Goal: Task Accomplishment & Management: Manage account settings

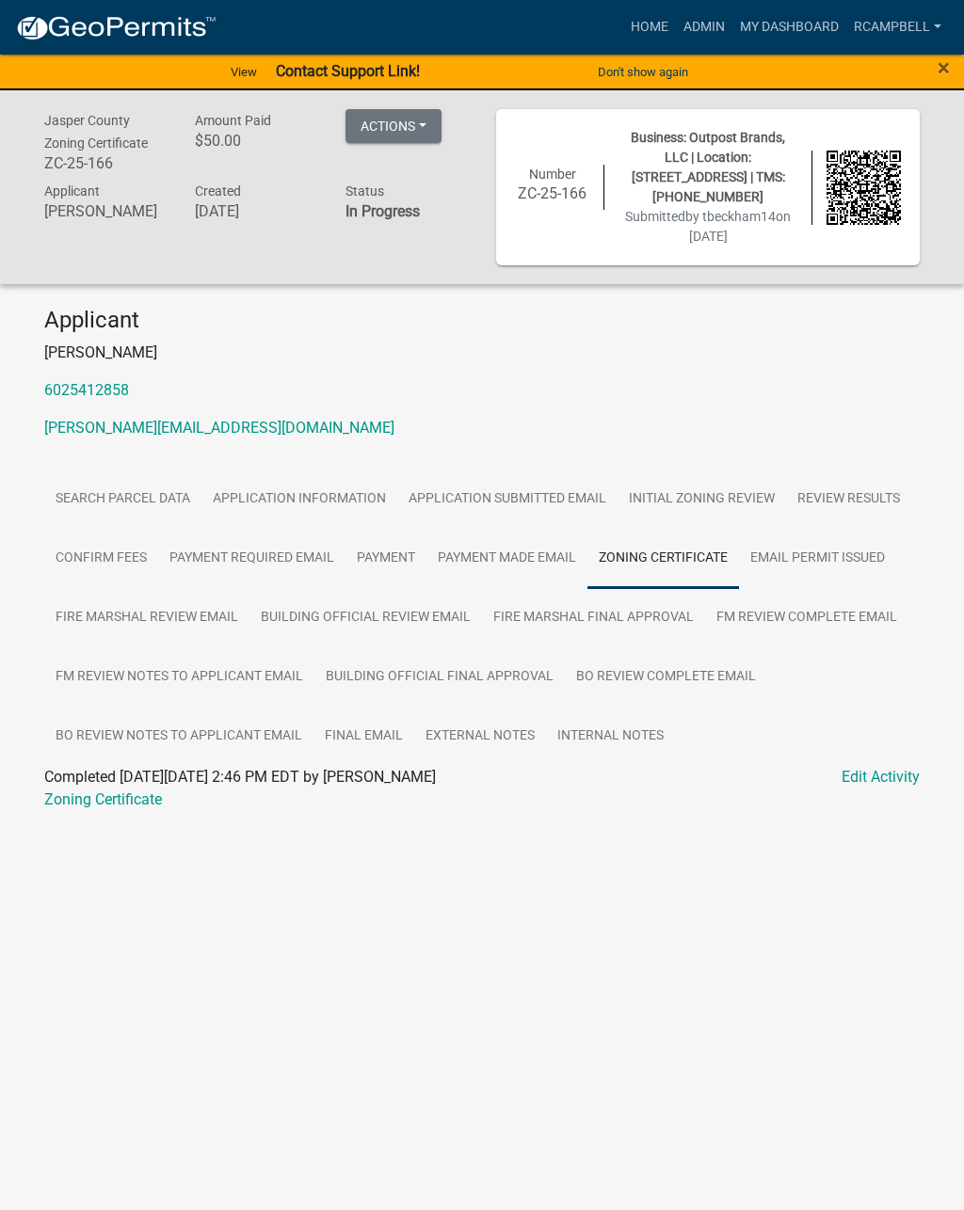
click at [937, 72] on span "×" at bounding box center [943, 68] width 12 height 26
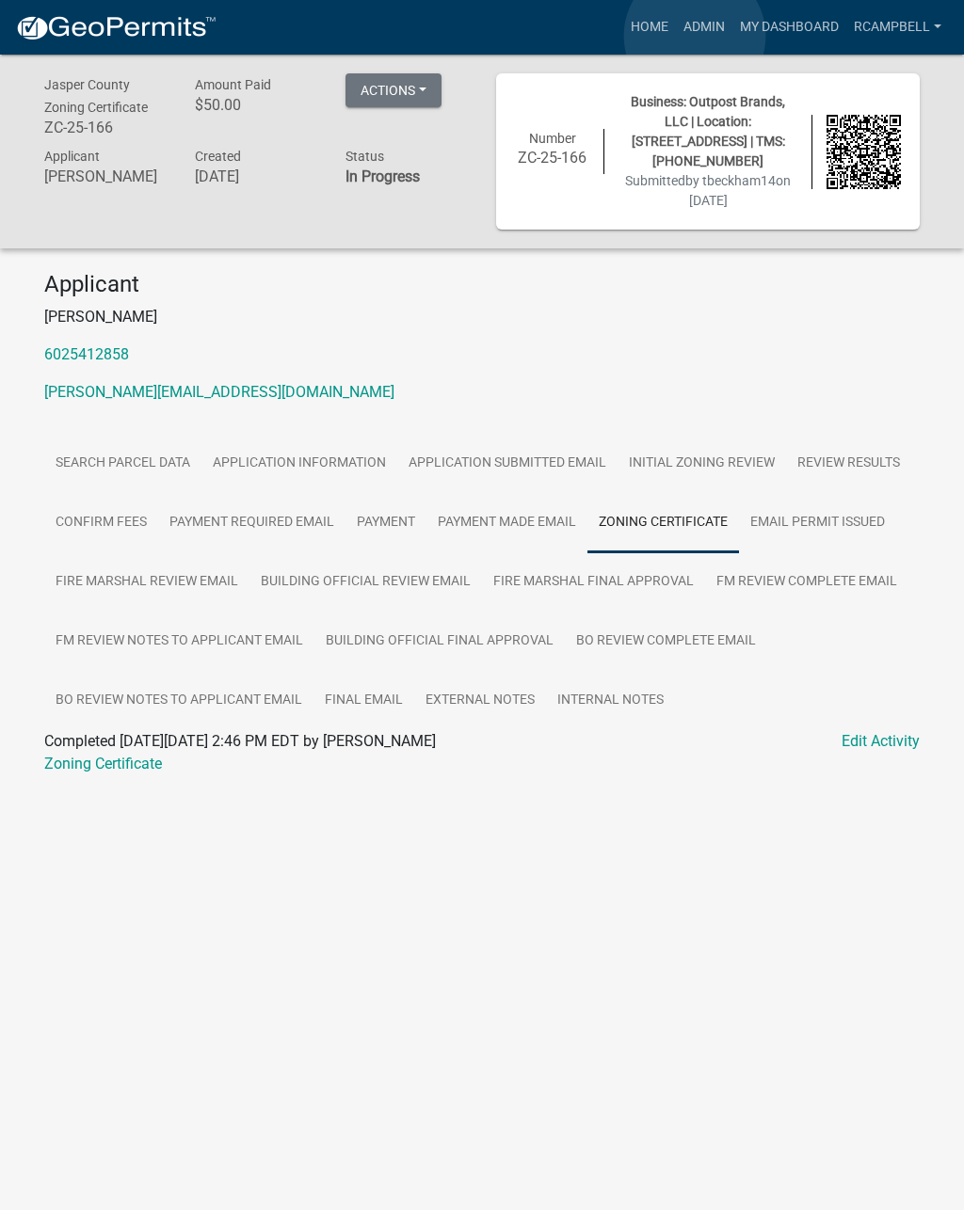
click at [694, 37] on link "Admin" at bounding box center [704, 27] width 56 height 36
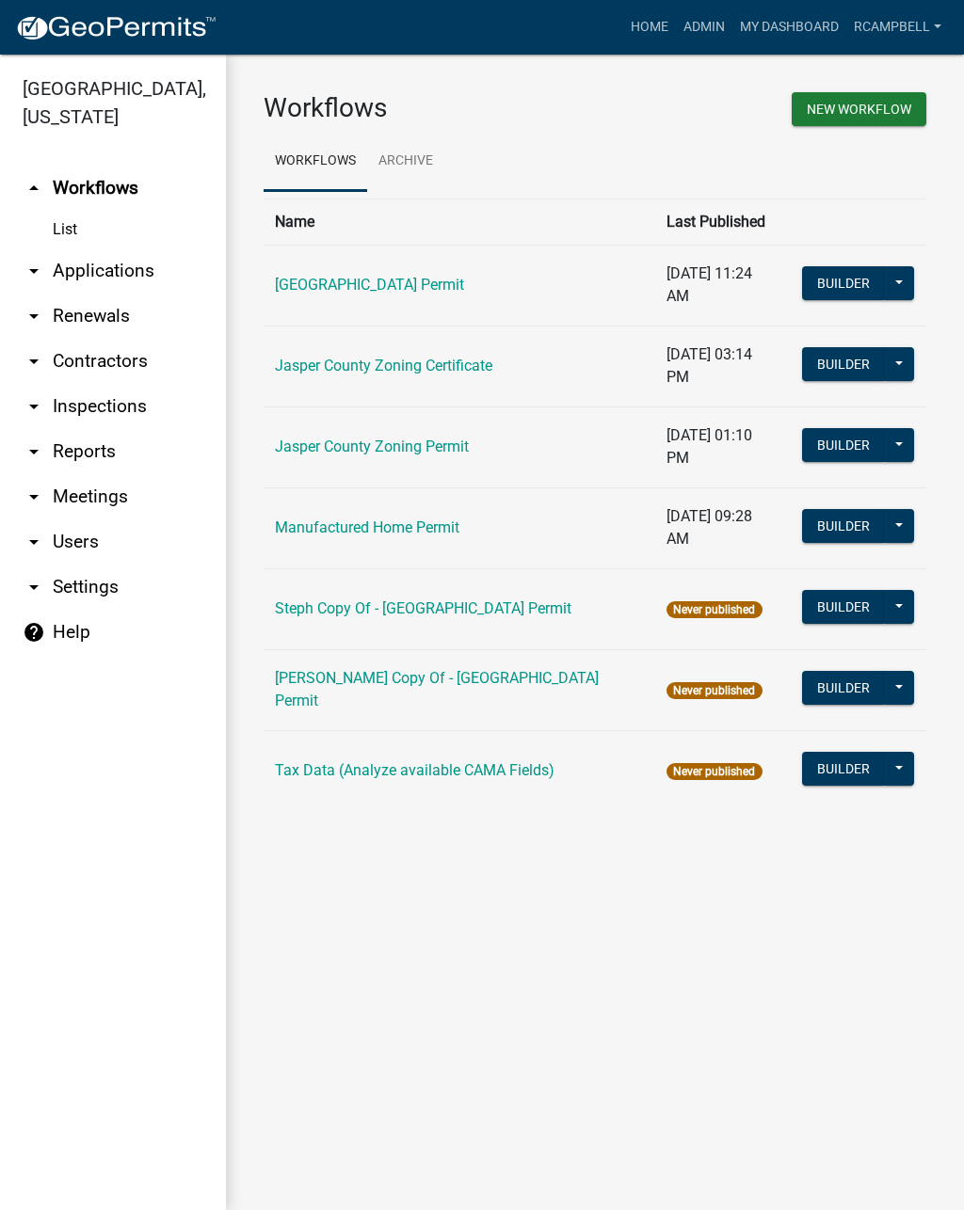
click at [118, 275] on link "arrow_drop_down Applications" at bounding box center [113, 270] width 226 height 45
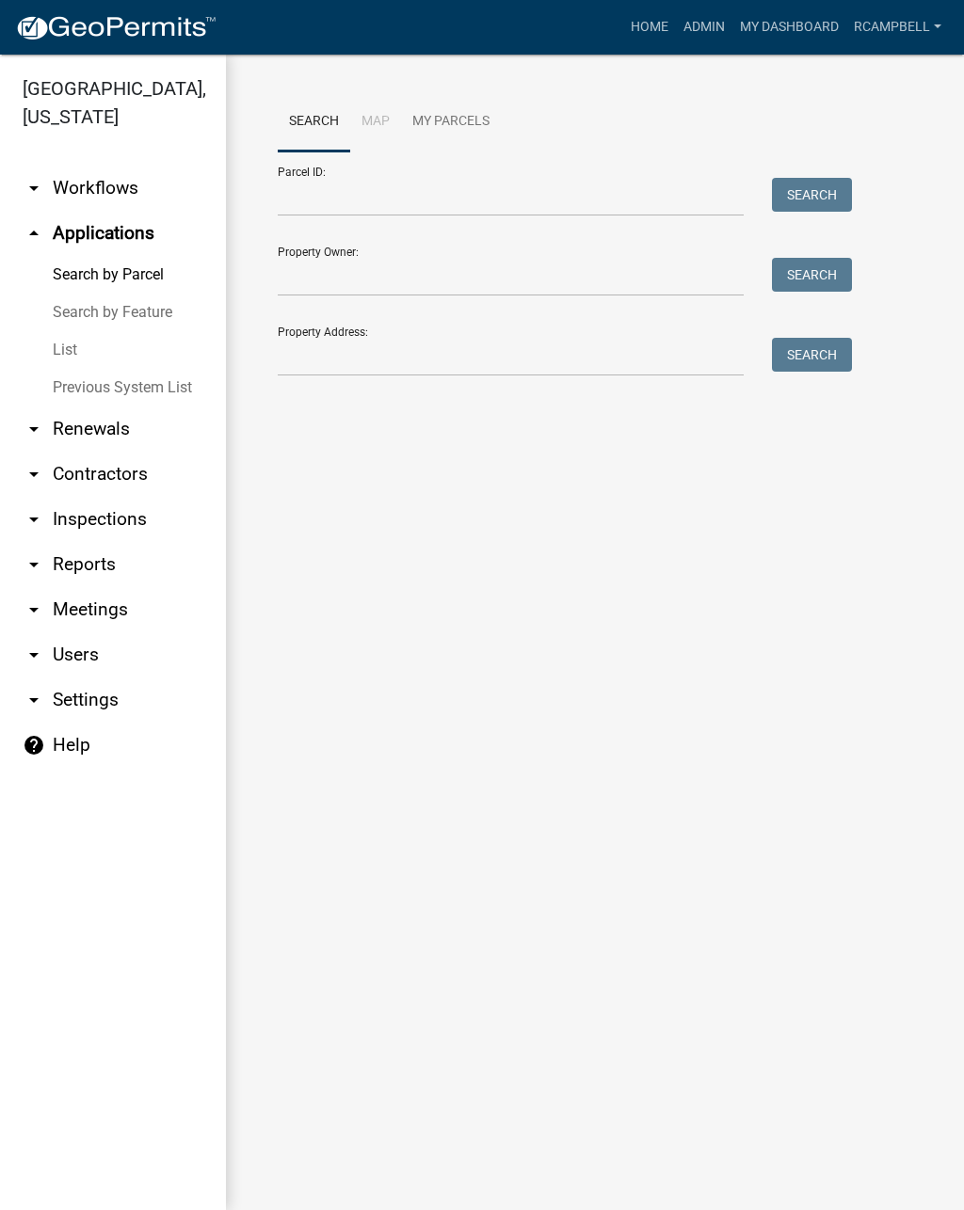
click at [76, 349] on link "List" at bounding box center [113, 350] width 226 height 38
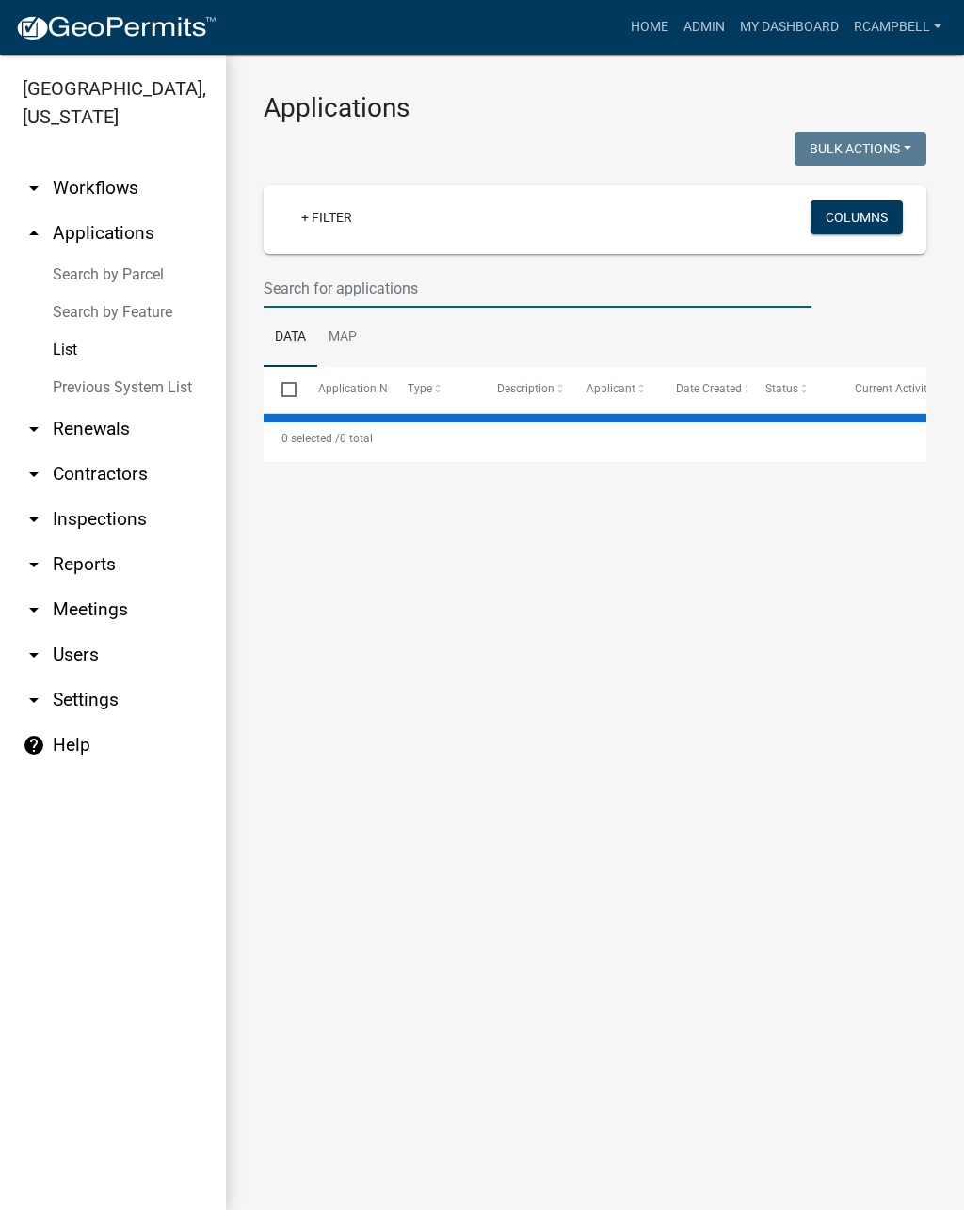
click at [405, 292] on input "text" at bounding box center [537, 288] width 548 height 39
select select "2: 50"
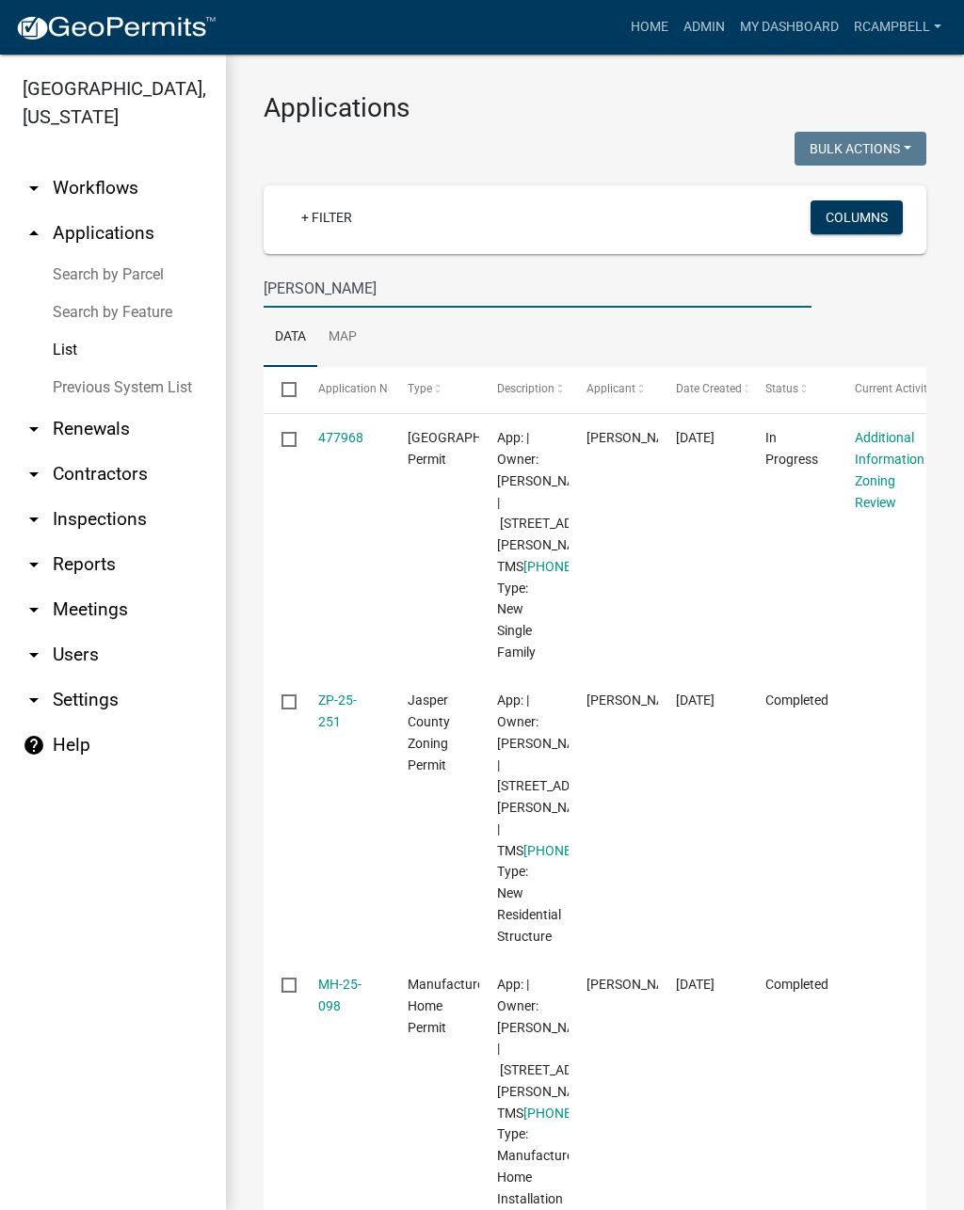
type input "[PERSON_NAME]"
click at [352, 444] on link "477968" at bounding box center [340, 437] width 45 height 15
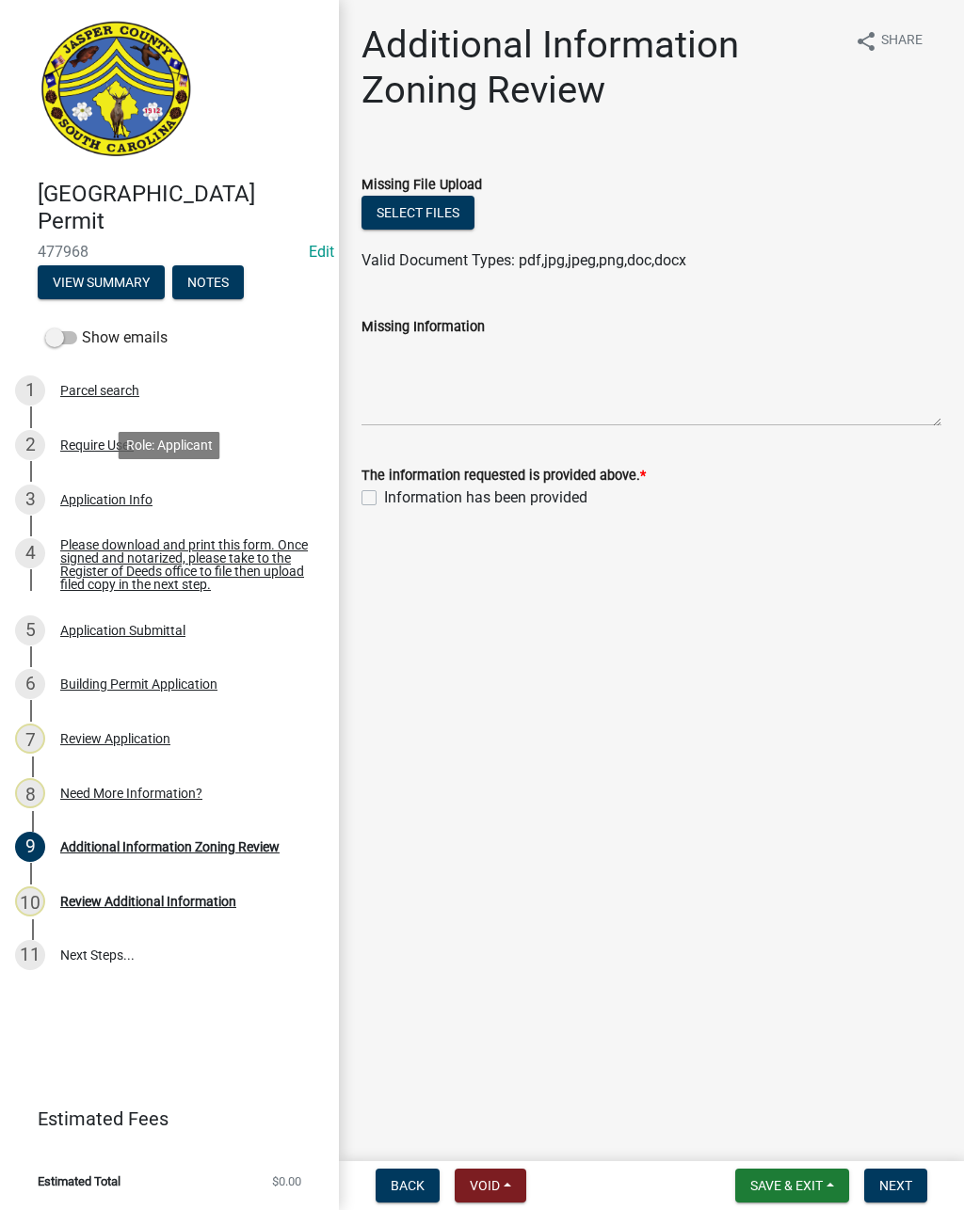
click at [123, 494] on div "Application Info" at bounding box center [106, 499] width 92 height 13
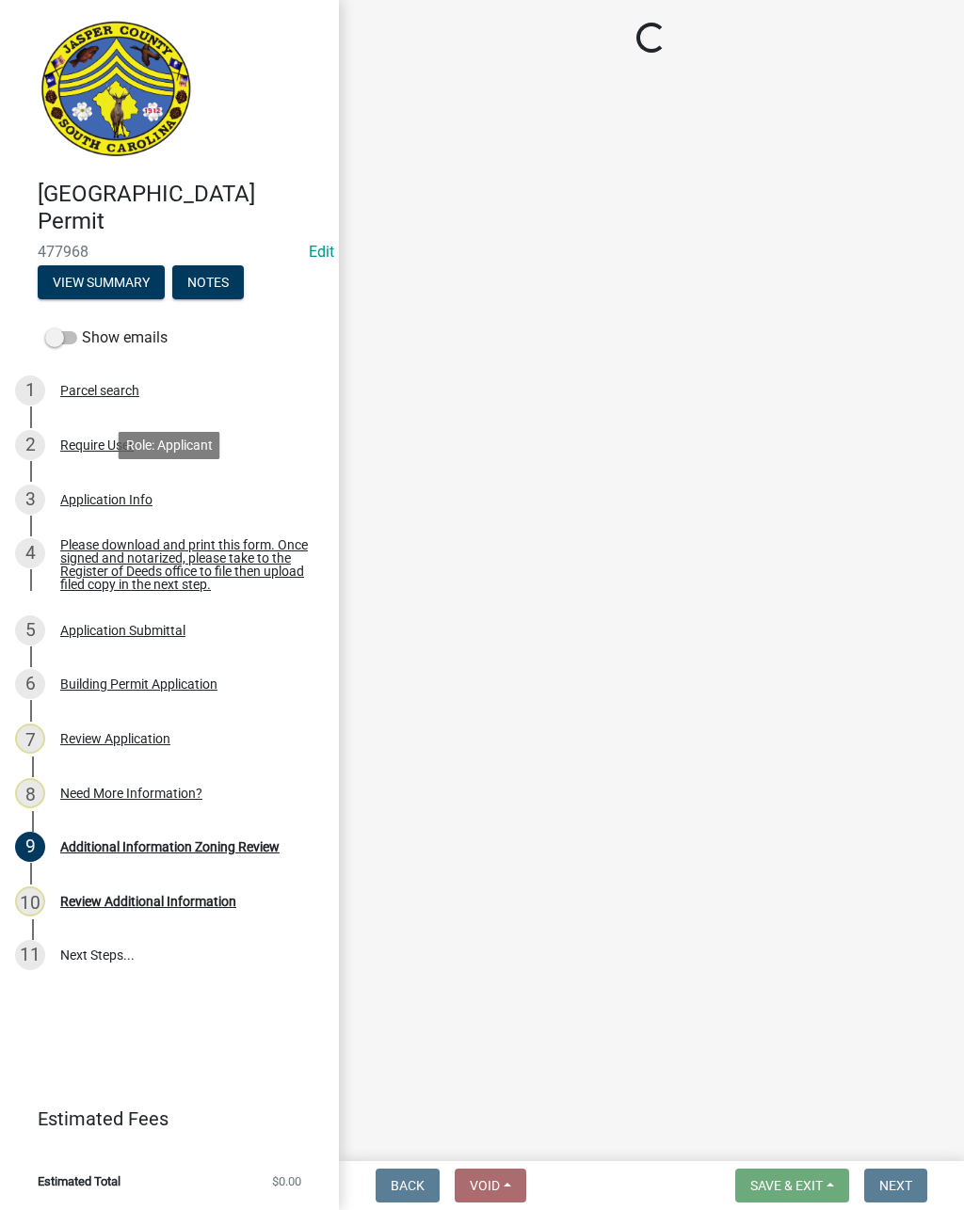
select select "42590599-3c97-479d-b3e9-fbeca9af4fb5"
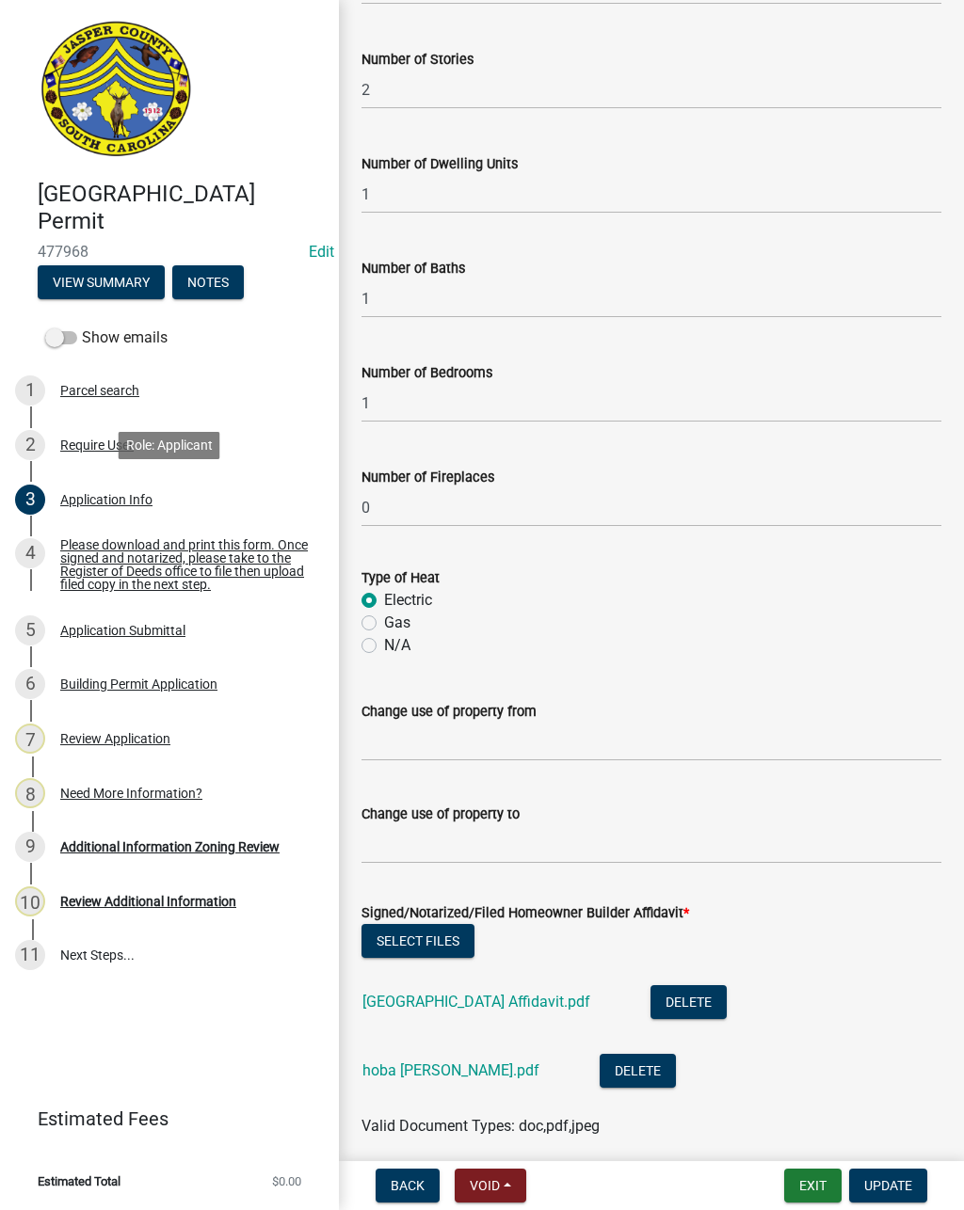
scroll to position [3812, 0]
click at [456, 1062] on link "hoba [PERSON_NAME].pdf" at bounding box center [450, 1071] width 177 height 18
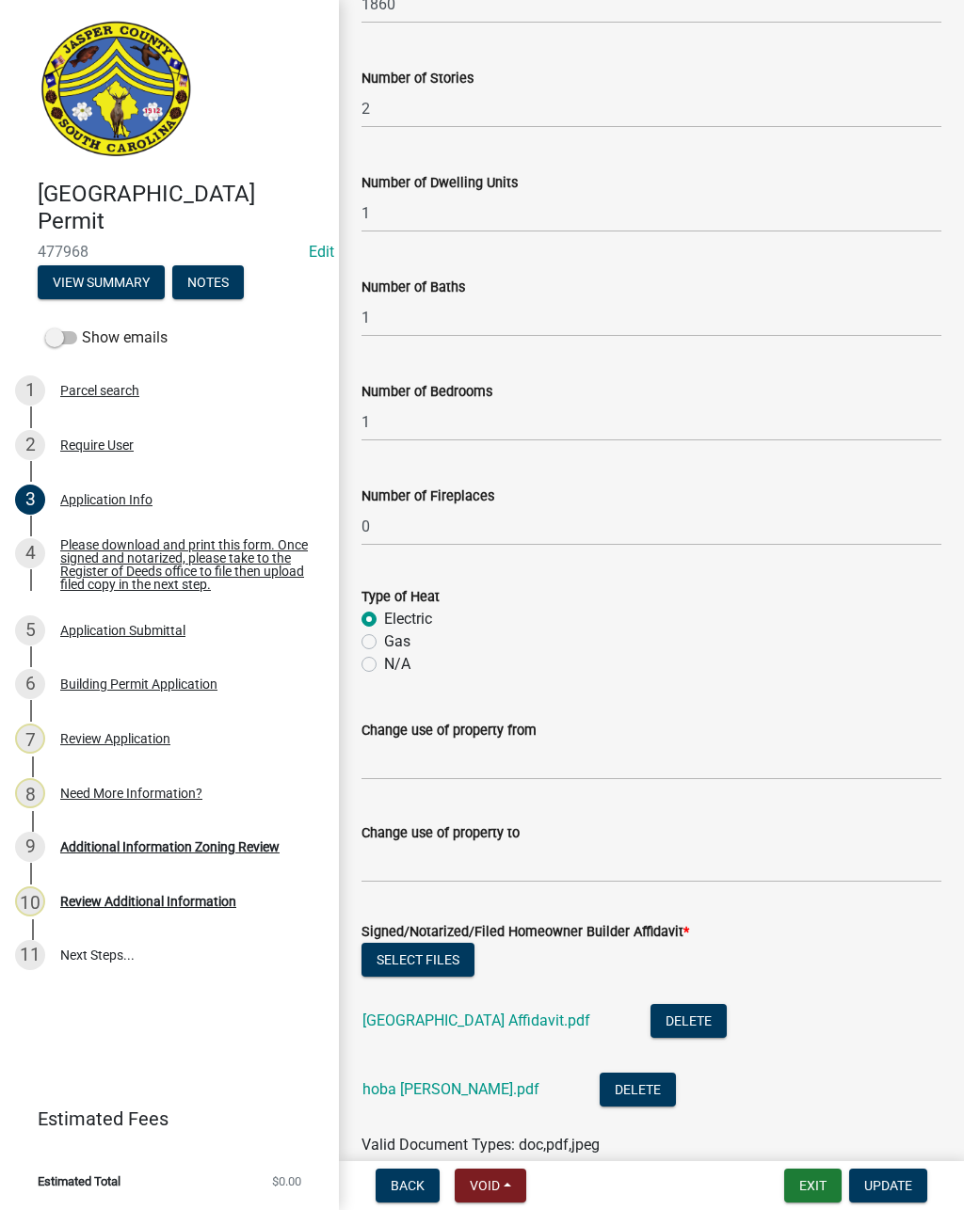
scroll to position [3797, 0]
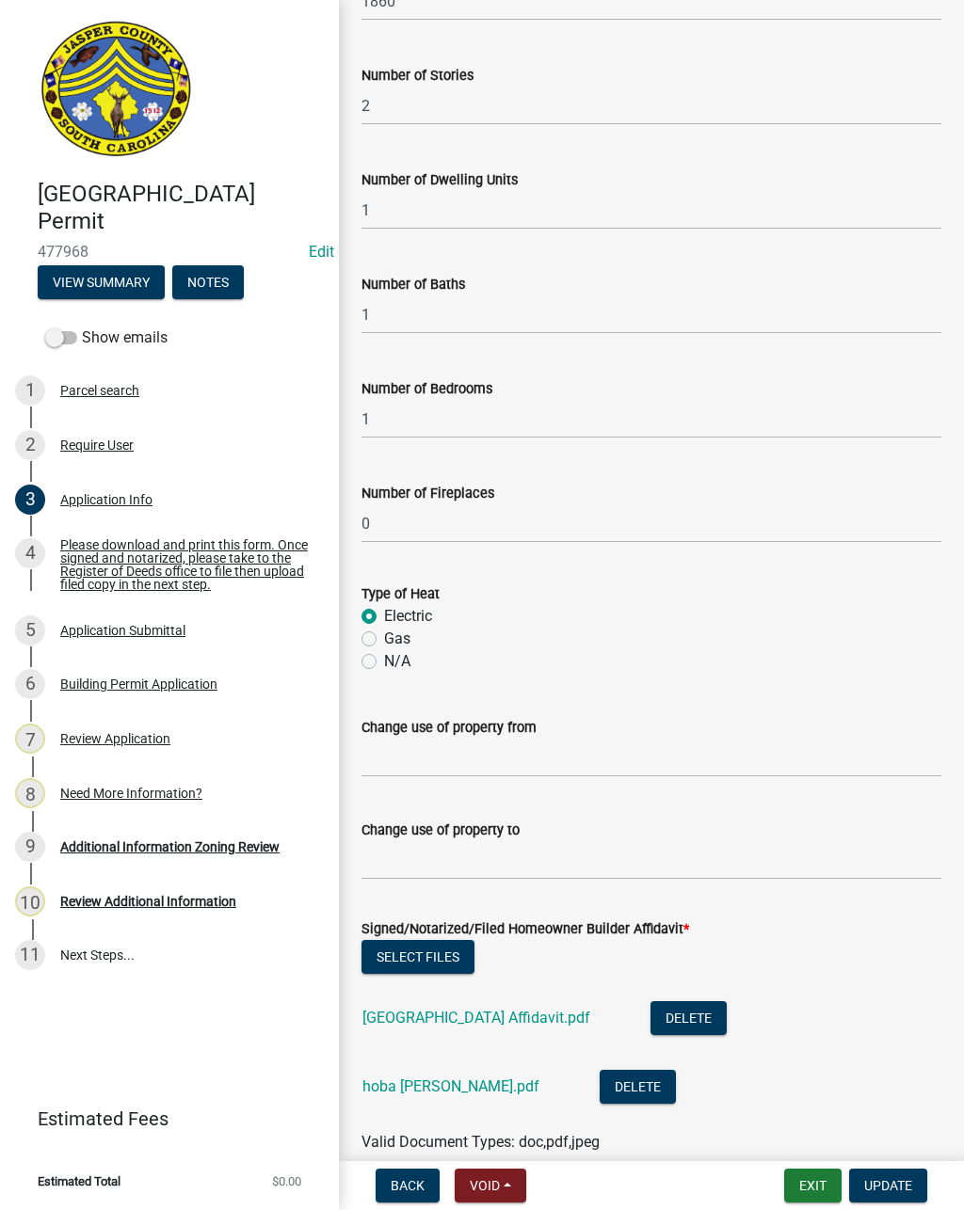
click at [552, 1009] on link "[GEOGRAPHIC_DATA] Affidavit.pdf" at bounding box center [476, 1018] width 228 height 18
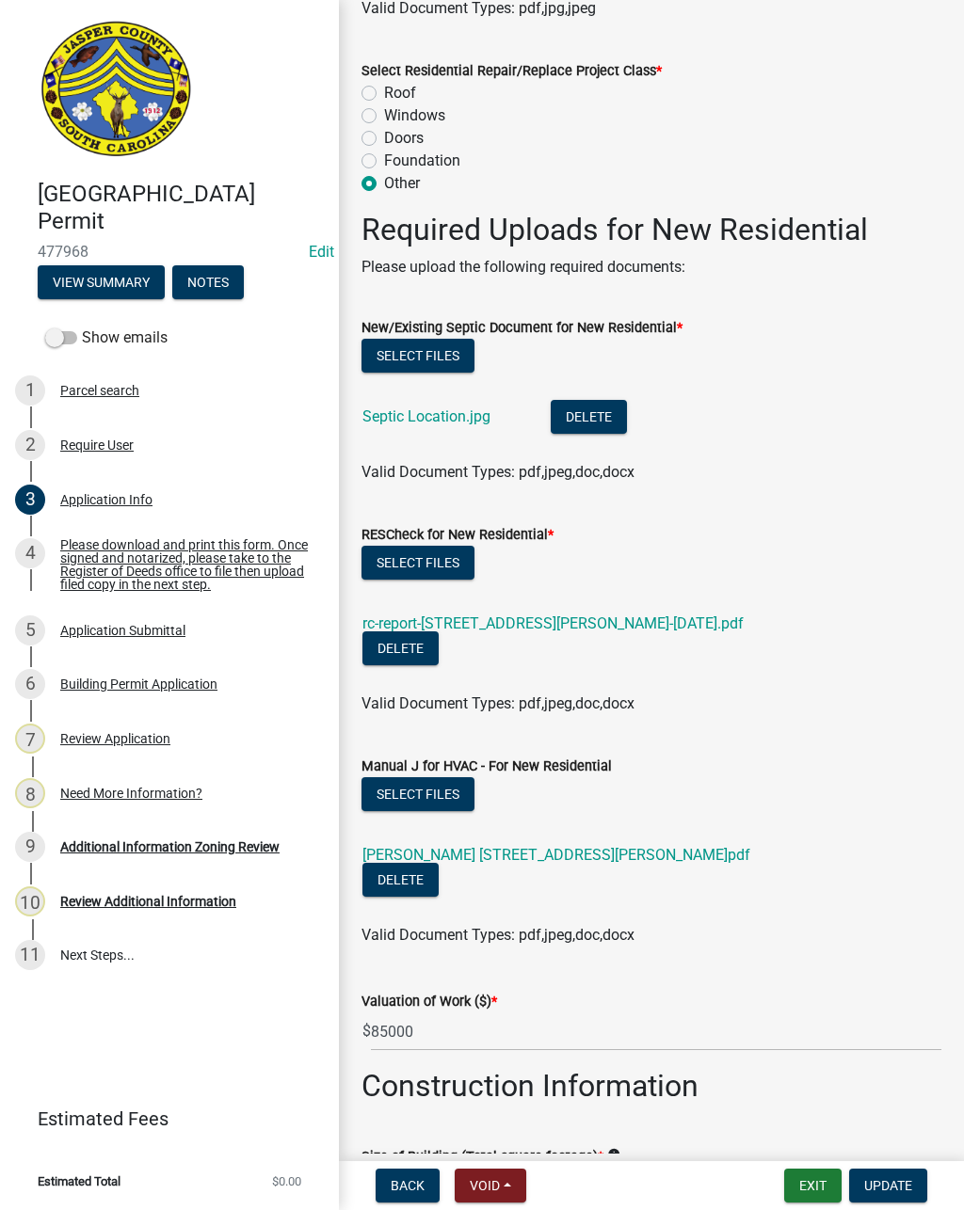
scroll to position [2598, 0]
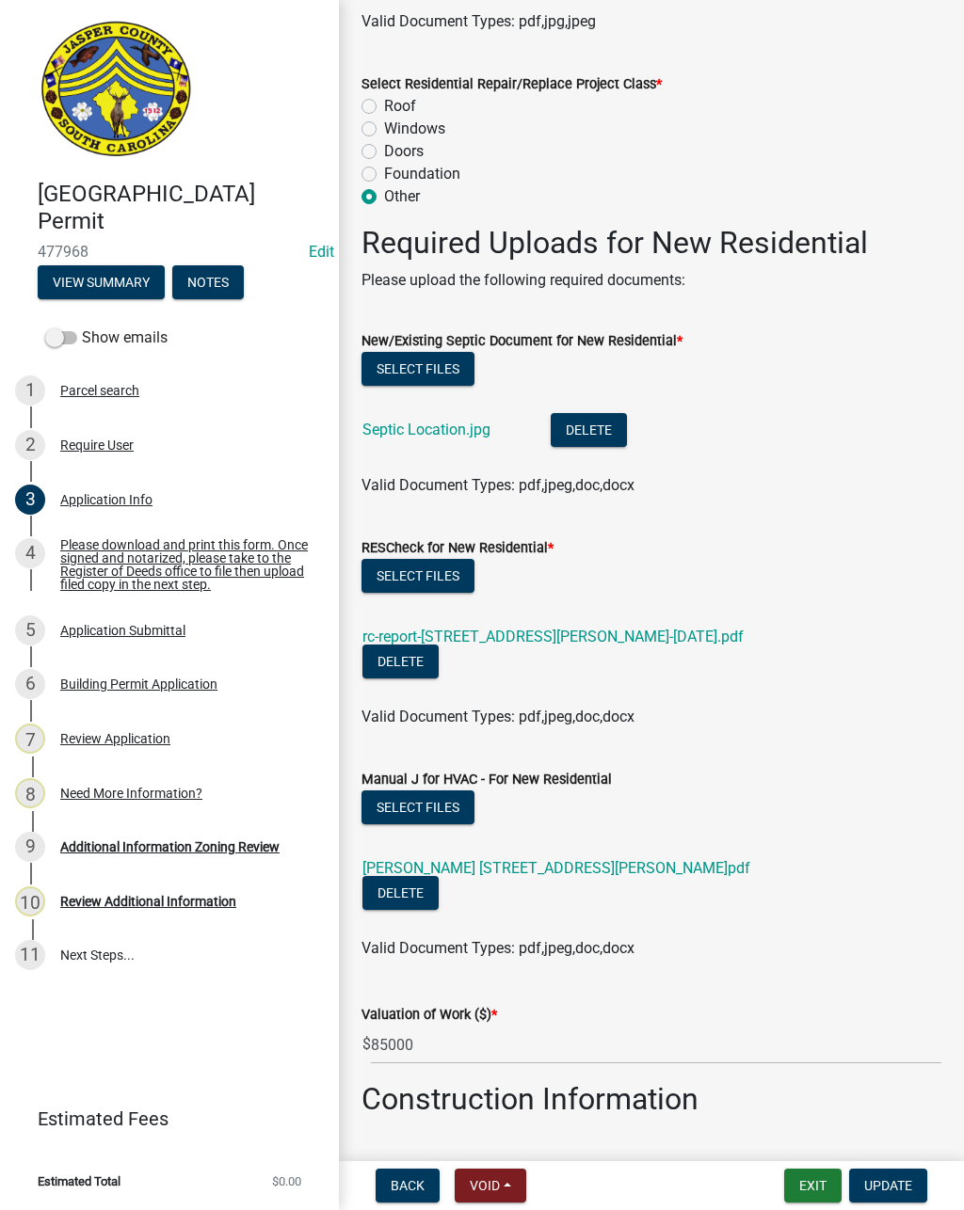
click at [556, 628] on link "rc-report-[STREET_ADDRESS][PERSON_NAME]-[DATE].pdf" at bounding box center [552, 637] width 381 height 18
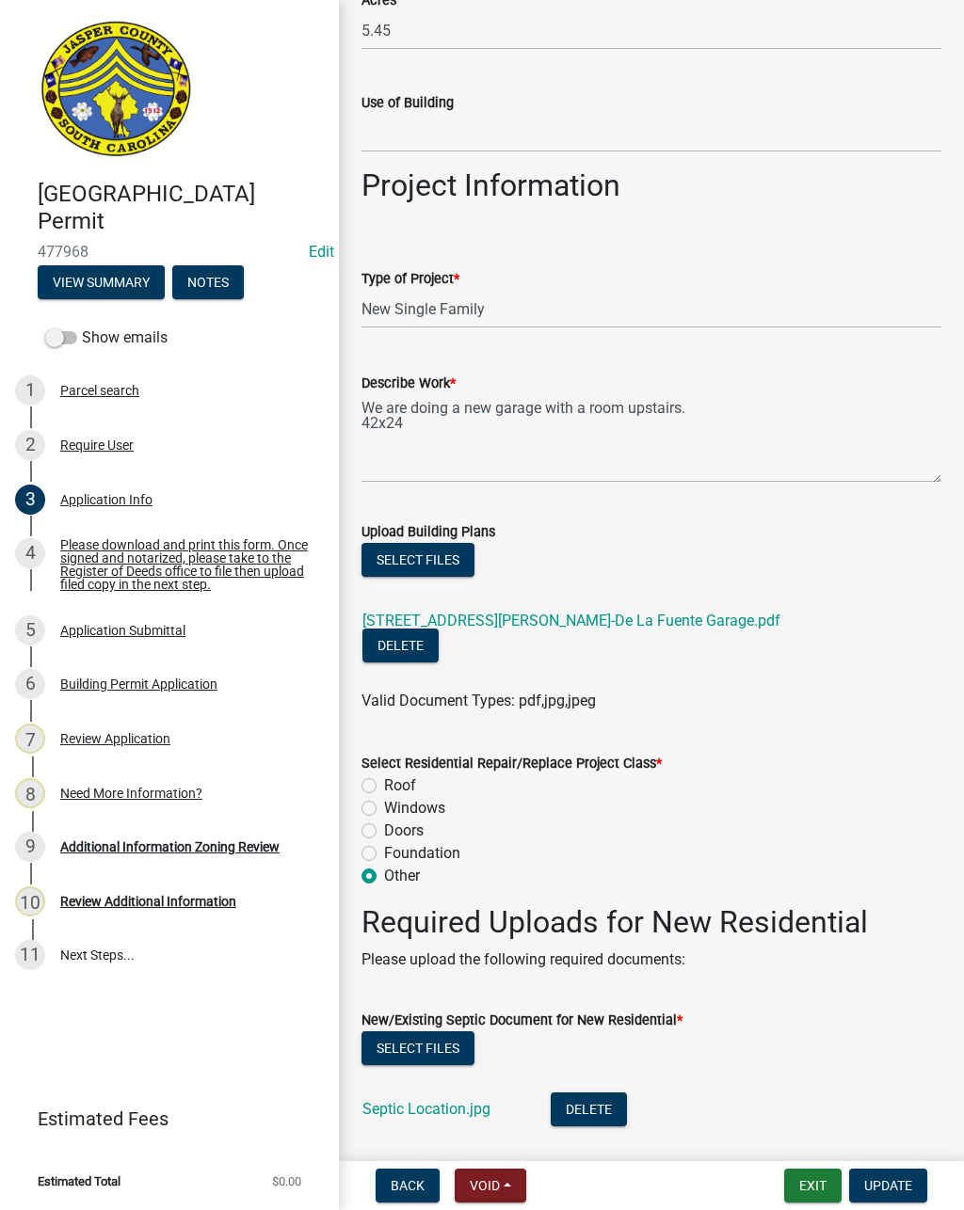
scroll to position [1929, 0]
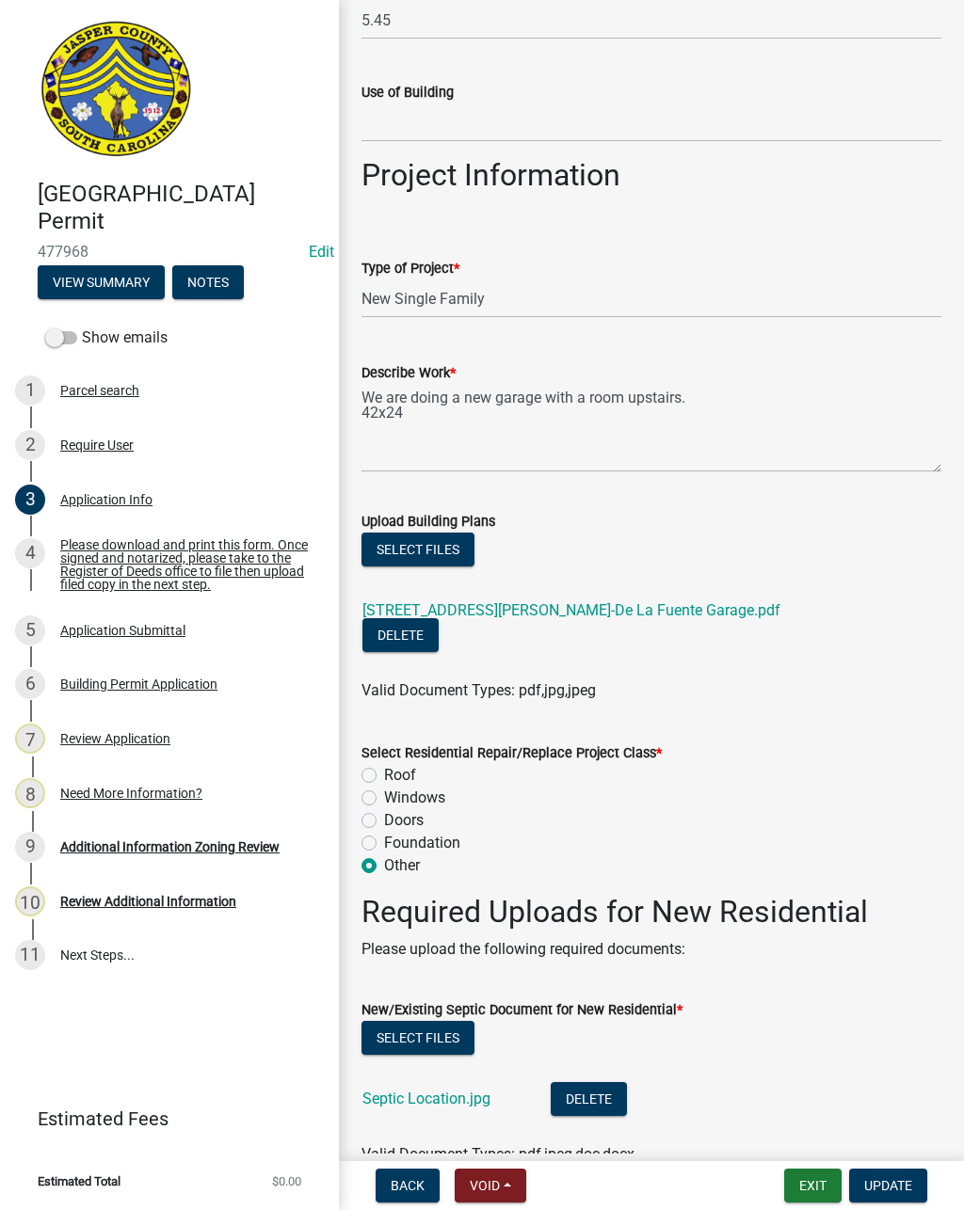
click at [588, 616] on link "[STREET_ADDRESS][PERSON_NAME]-De La Fuente Garage.pdf" at bounding box center [571, 610] width 418 height 18
